Goal: Task Accomplishment & Management: Use online tool/utility

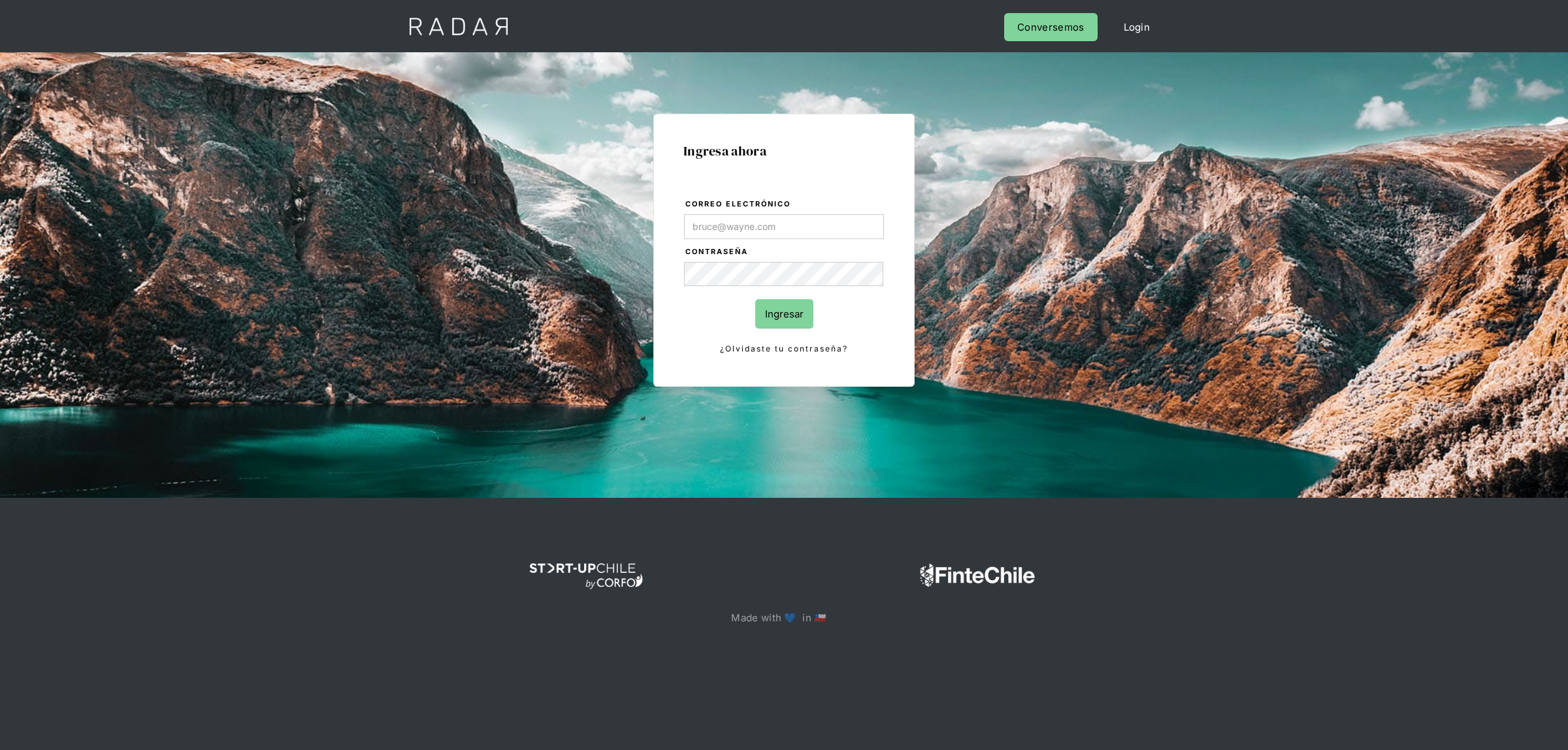
click at [769, 234] on input "Correo electrónico" at bounding box center [784, 226] width 200 height 25
type input "[EMAIL_ADDRESS][DOMAIN_NAME]"
click at [768, 305] on input "Ingresar" at bounding box center [784, 314] width 58 height 30
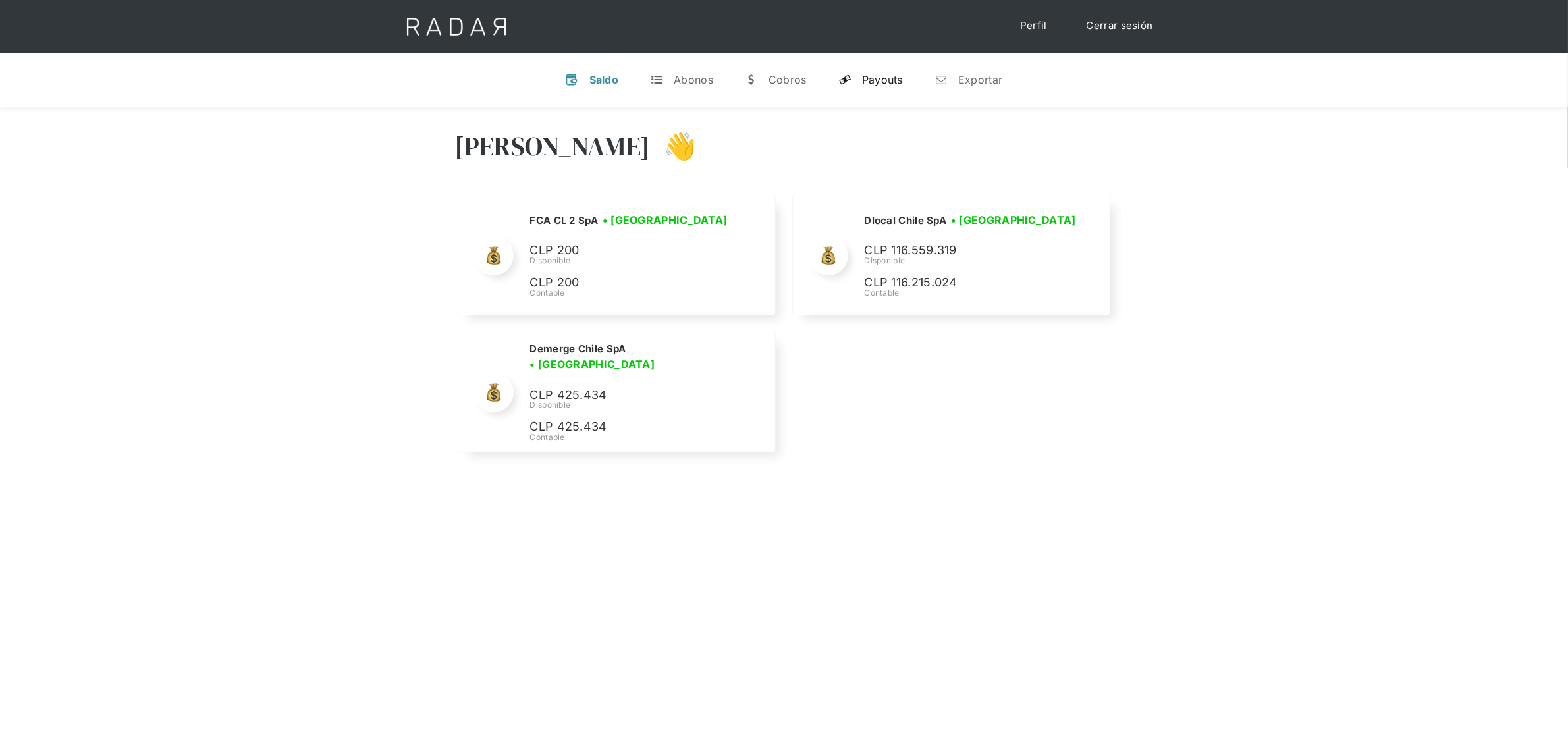
click at [854, 77] on link "y Payouts" at bounding box center [870, 79] width 85 height 34
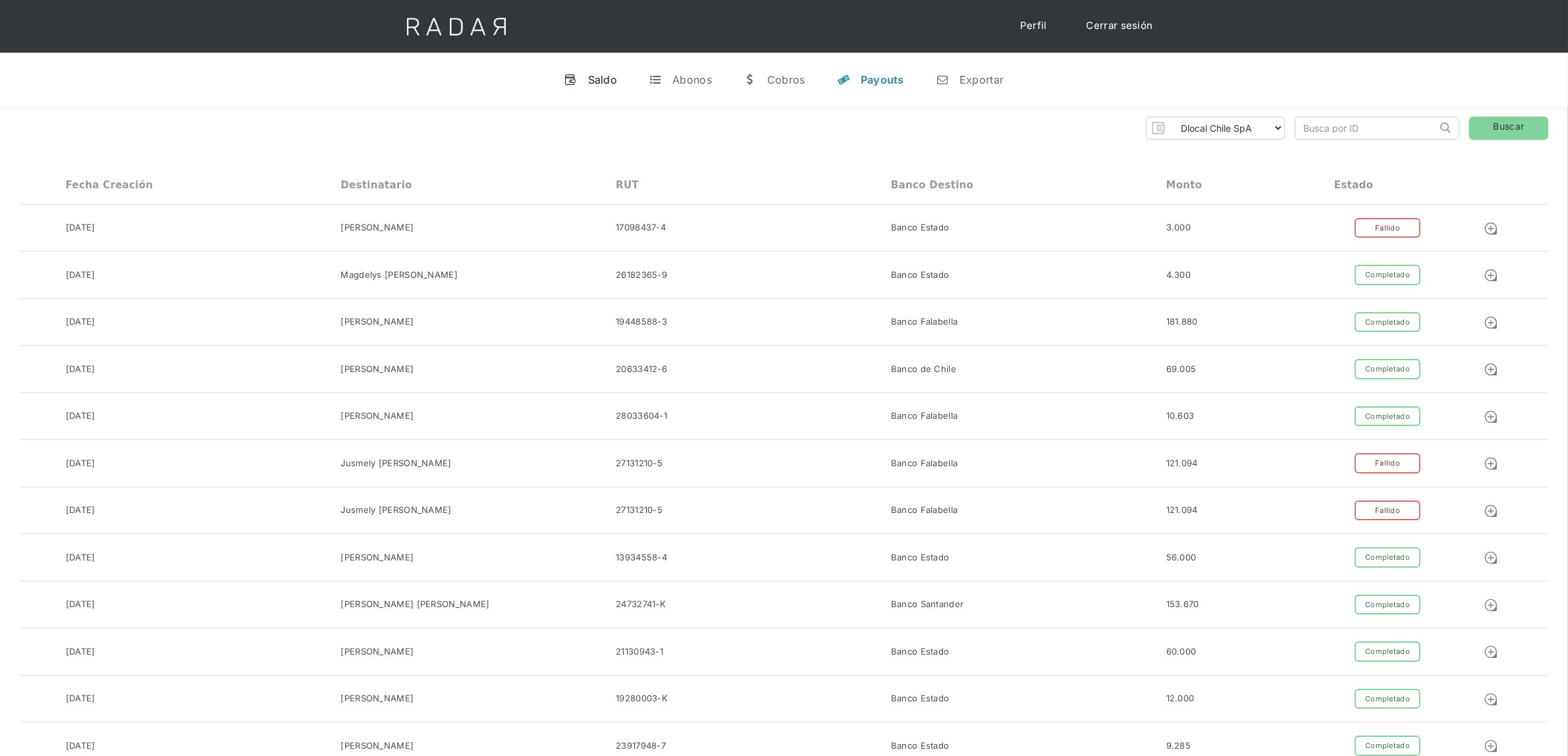
click at [606, 81] on div "Saldo" at bounding box center [602, 79] width 30 height 13
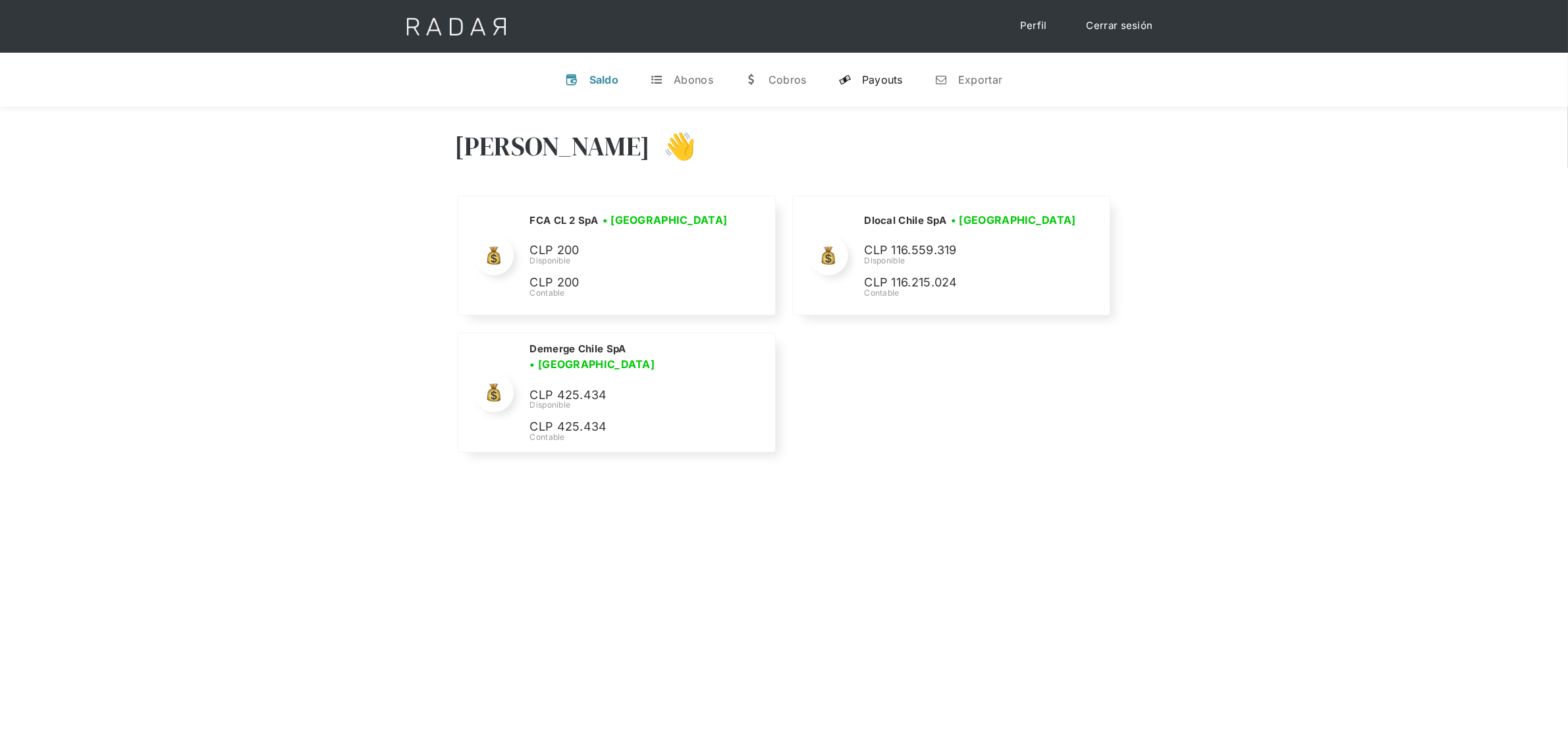
click at [880, 79] on div "Payouts" at bounding box center [883, 79] width 41 height 13
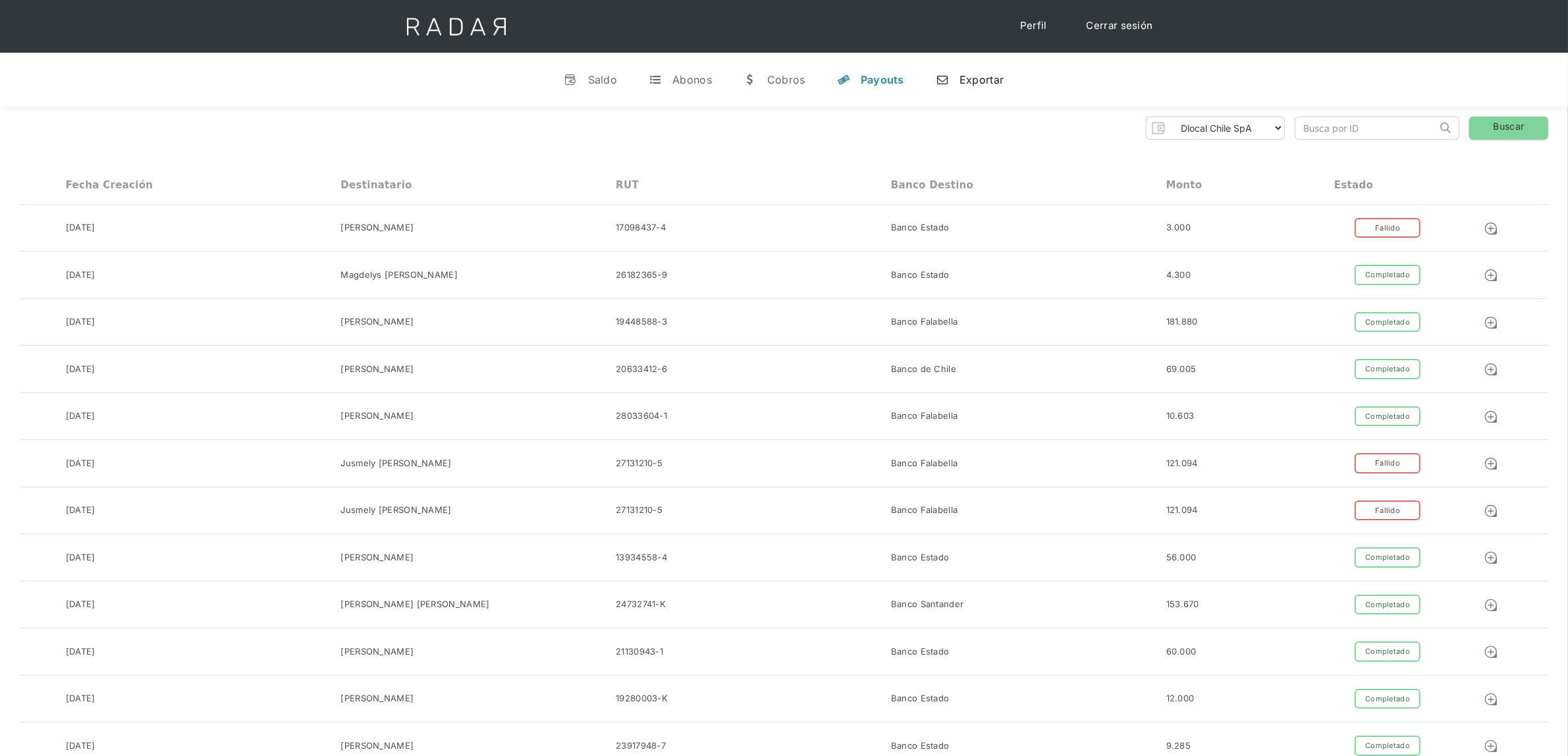
click at [963, 85] on div "Exportar" at bounding box center [982, 79] width 44 height 13
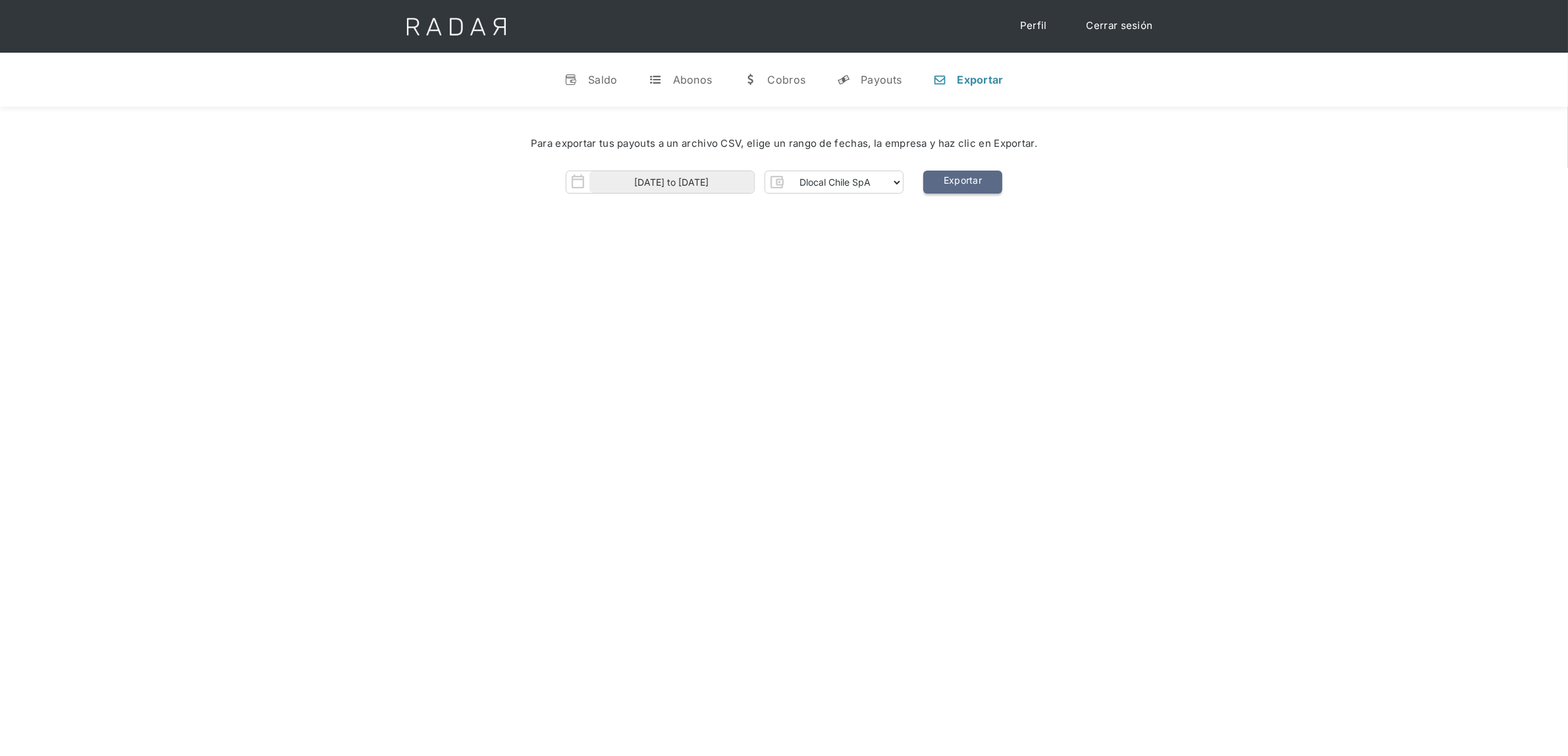
click at [962, 179] on link "Exportar" at bounding box center [962, 182] width 79 height 23
